Goal: Find specific page/section: Find specific page/section

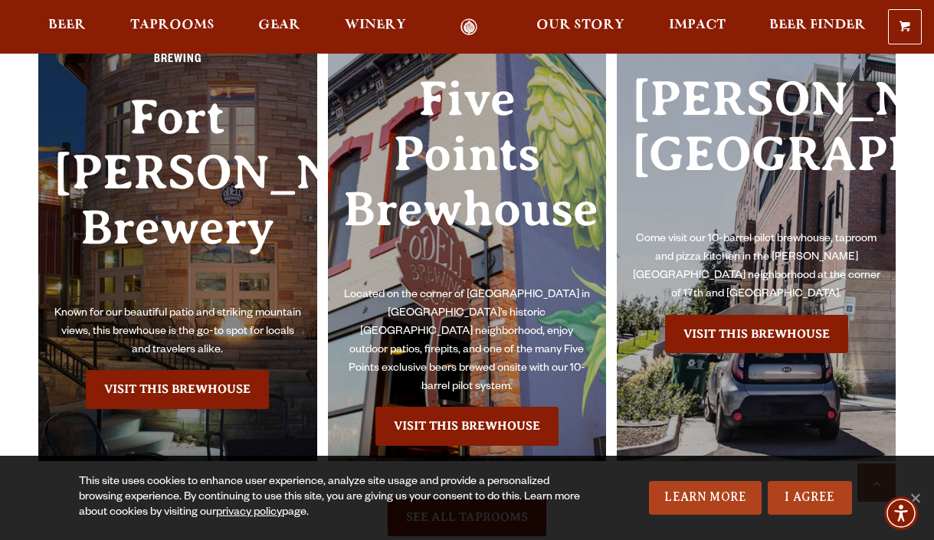
scroll to position [3239, 0]
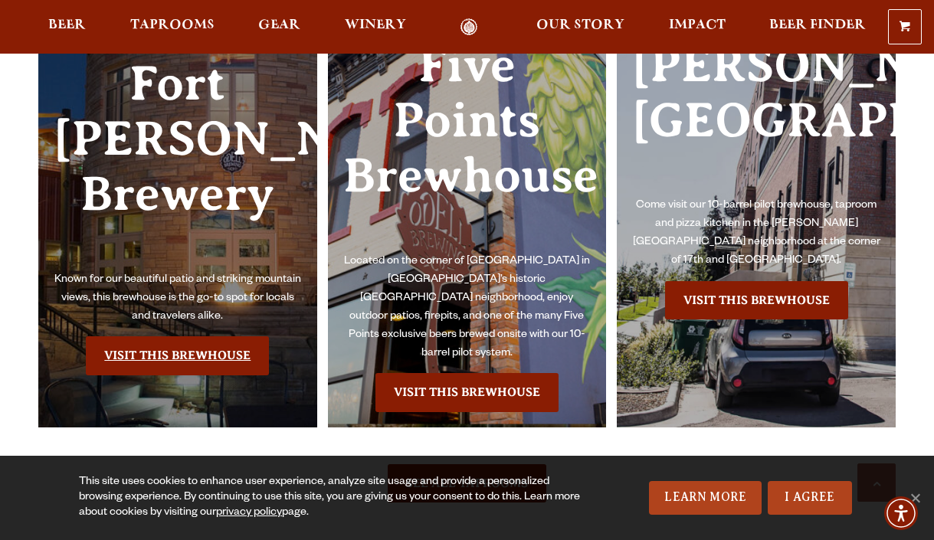
click at [195, 340] on link "Visit this Brewhouse" at bounding box center [177, 356] width 183 height 38
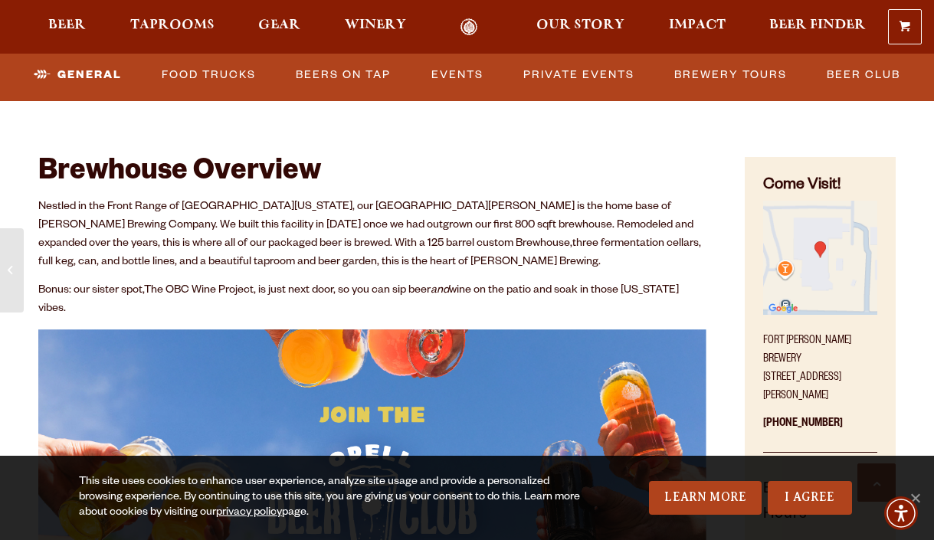
scroll to position [491, 0]
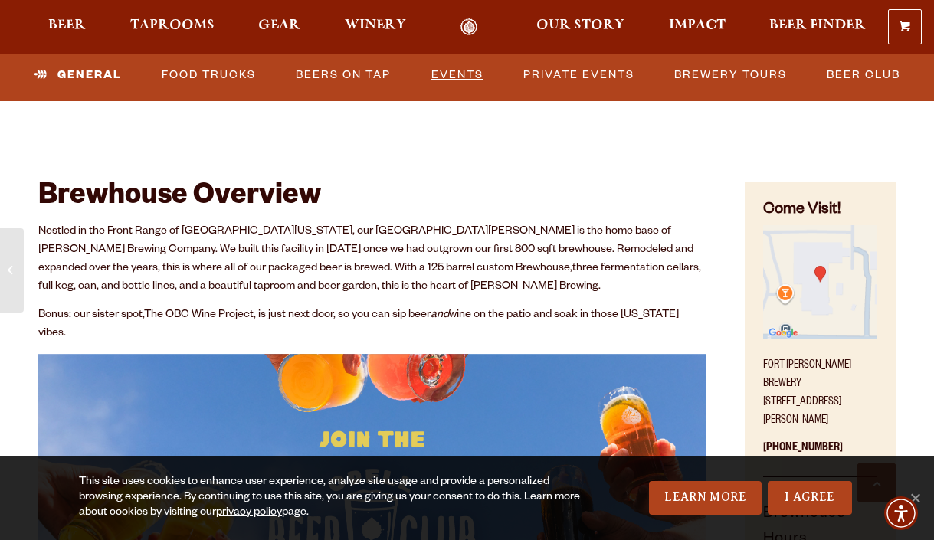
click at [462, 80] on link "Events" at bounding box center [457, 74] width 64 height 35
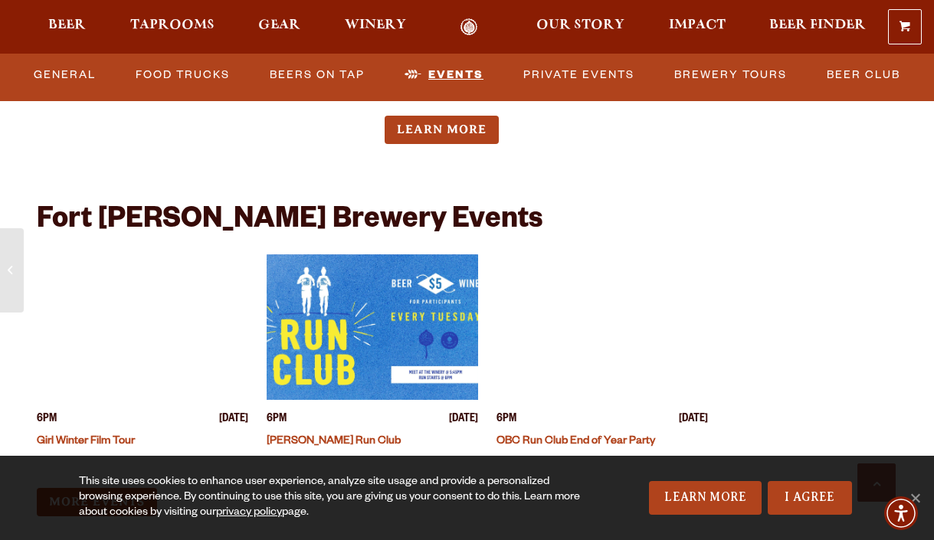
scroll to position [5960, 0]
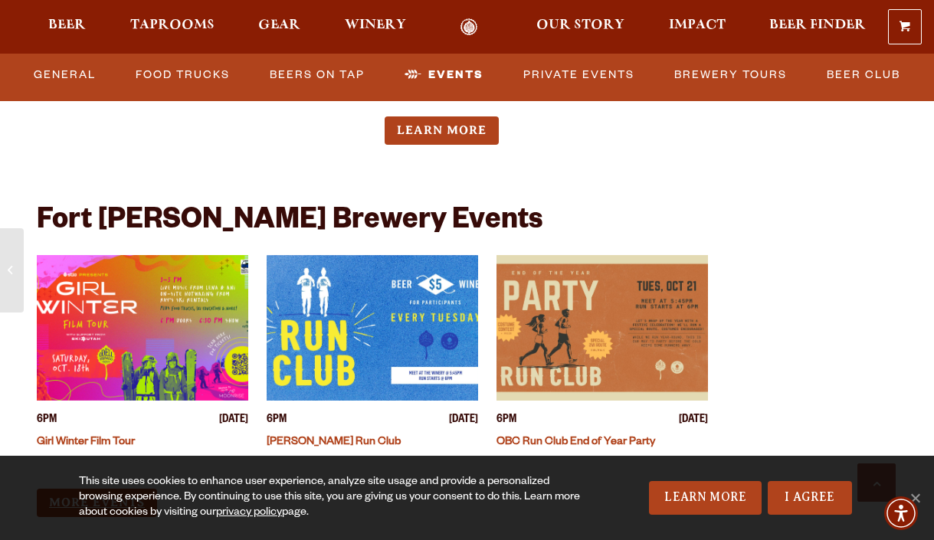
click at [125, 489] on link "More Events" at bounding box center [97, 503] width 120 height 28
